Goal: Task Accomplishment & Management: Use online tool/utility

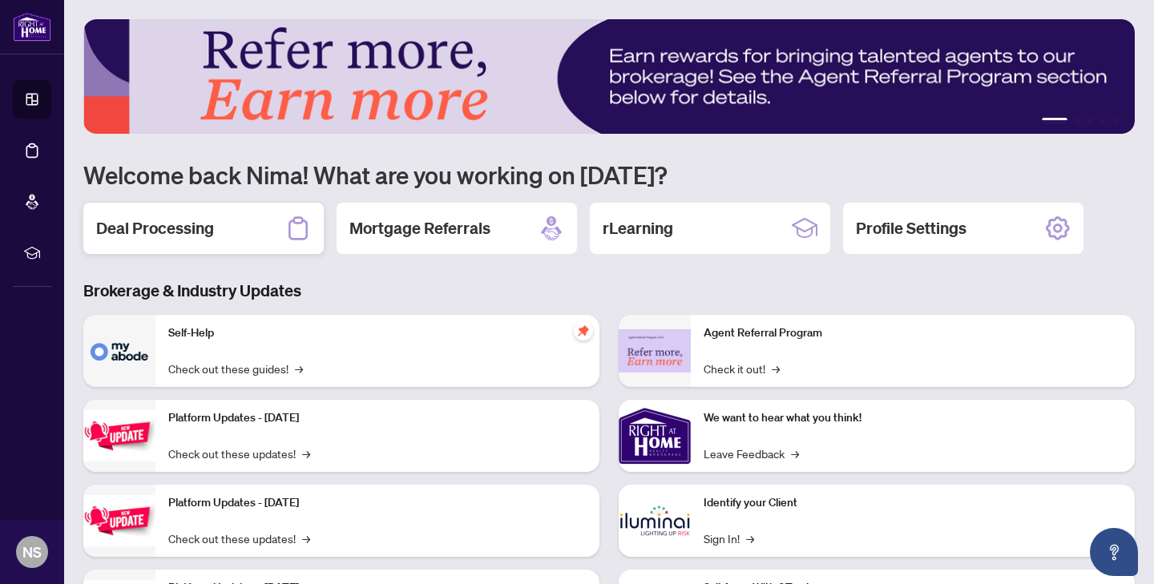
click at [228, 219] on div "Deal Processing" at bounding box center [203, 228] width 240 height 51
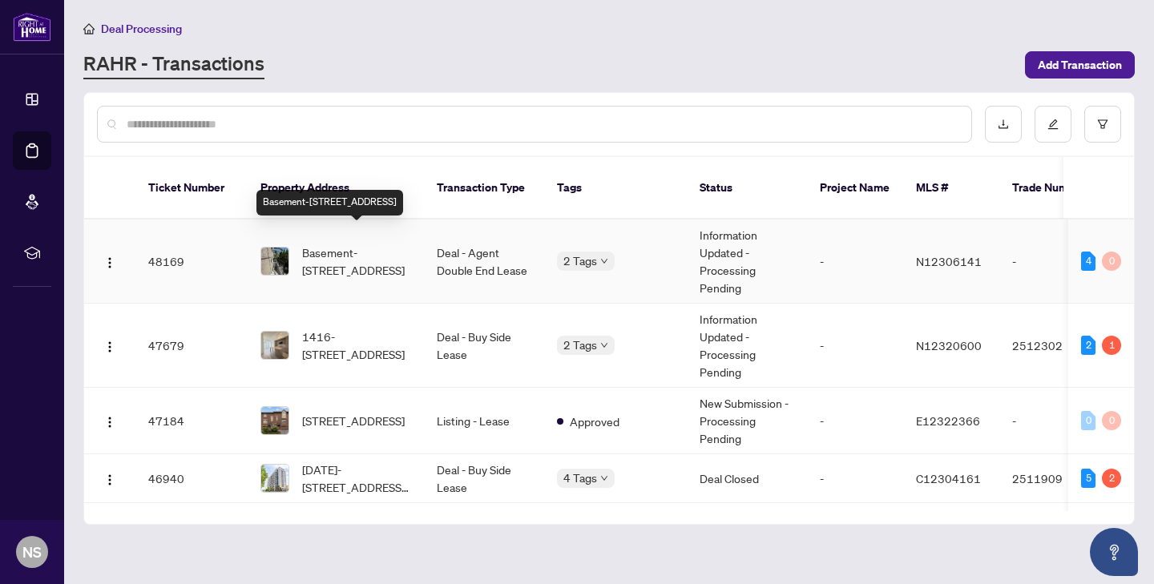
click at [410, 259] on span "Basement-[STREET_ADDRESS]" at bounding box center [356, 261] width 109 height 35
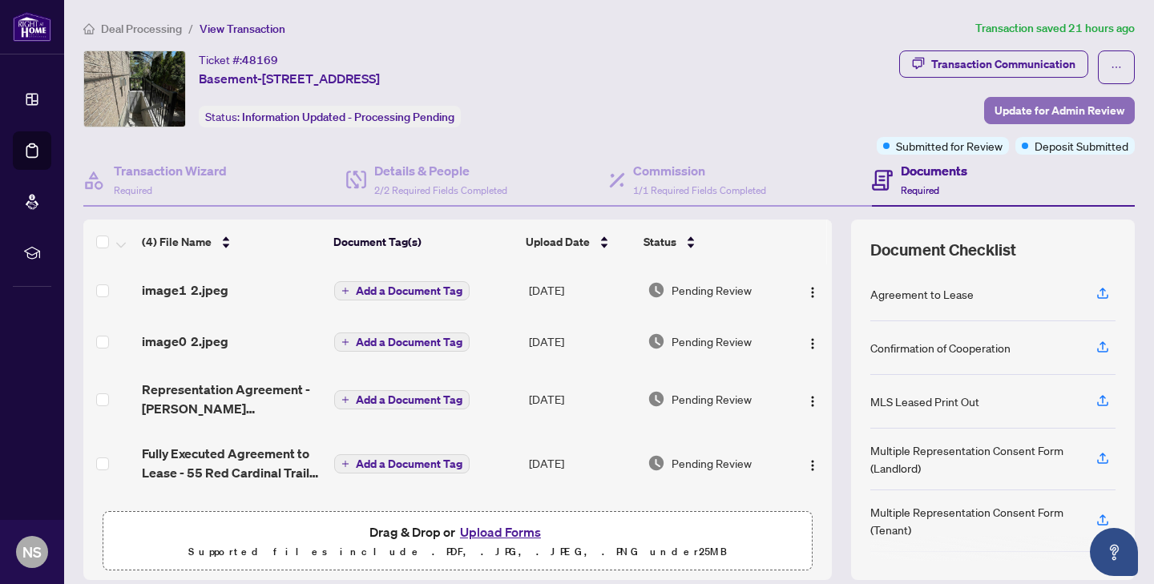
click at [1029, 111] on span "Update for Admin Review" at bounding box center [1060, 111] width 130 height 26
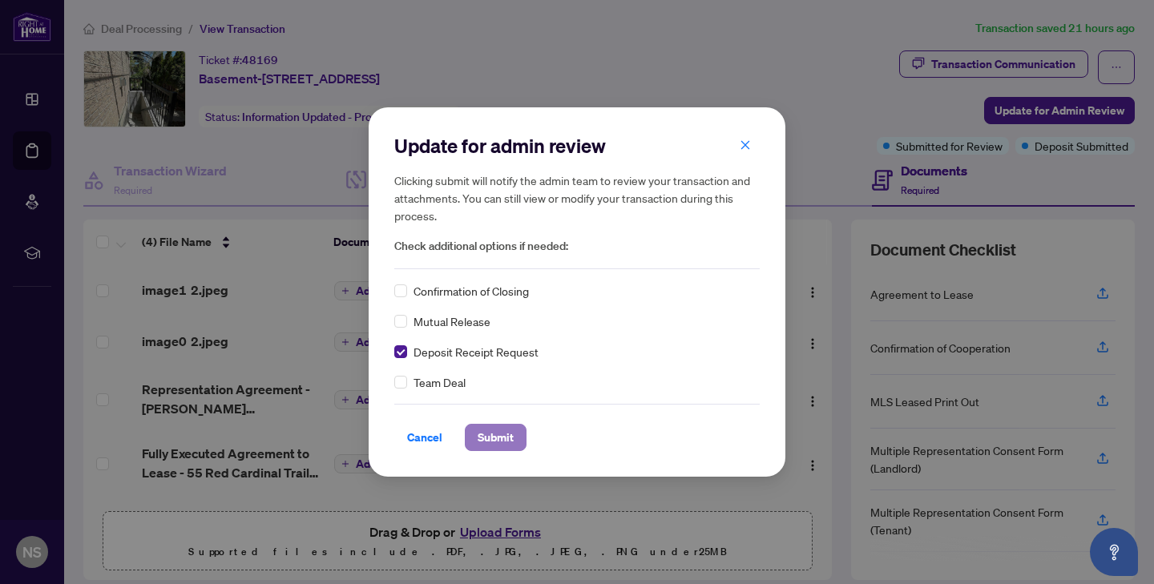
click at [490, 428] on span "Submit" at bounding box center [496, 438] width 36 height 26
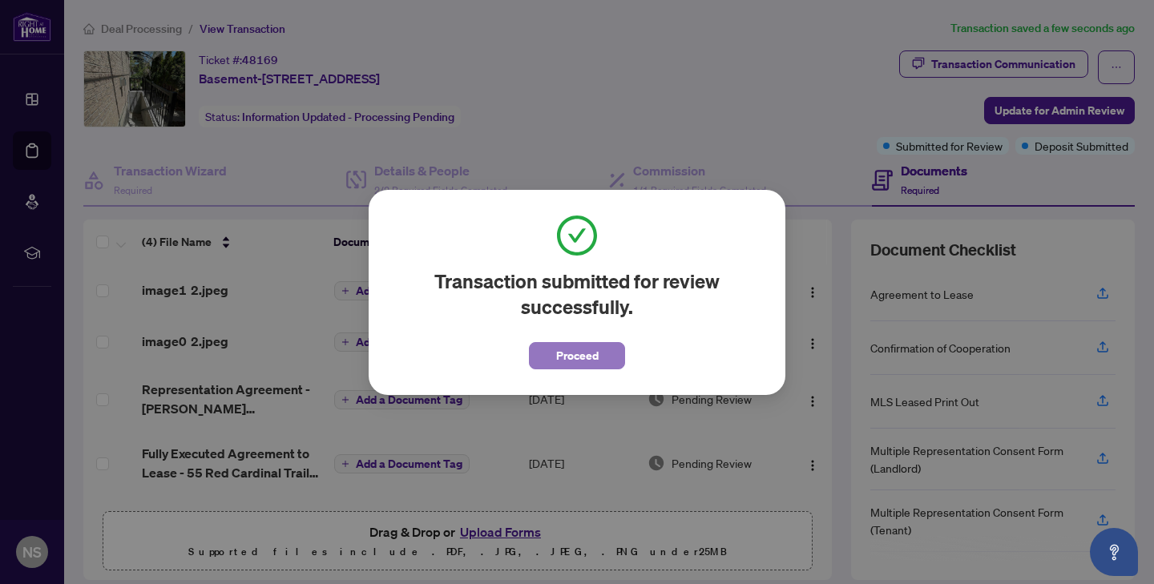
click at [574, 353] on span "Proceed" at bounding box center [577, 356] width 42 height 26
